Goal: Navigation & Orientation: Find specific page/section

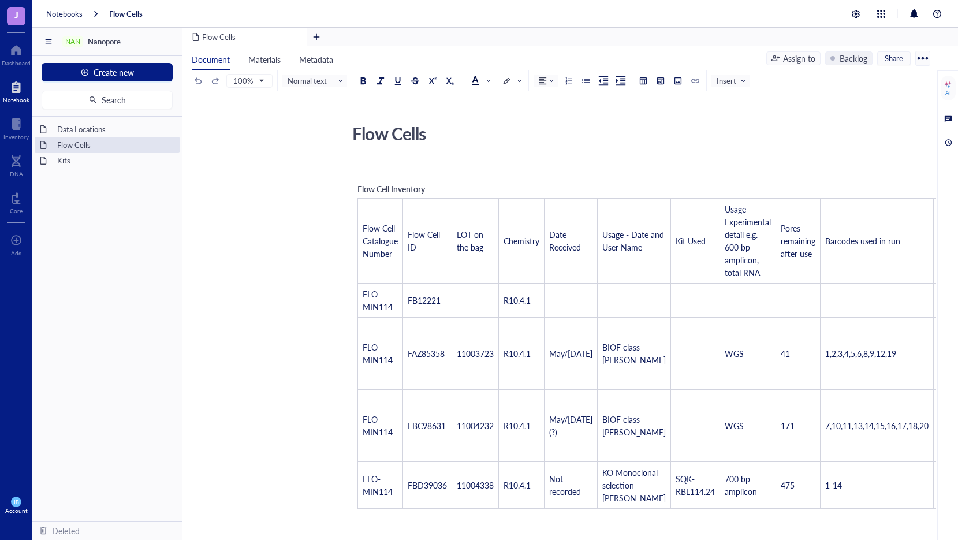
click at [307, 469] on div "Flow Cells Flow Cells ﻿ Flow Cell Inventory Flow Cell Catalogue Number Flow Cel…" at bounding box center [556, 478] width 749 height 718
